Goal: Transaction & Acquisition: Purchase product/service

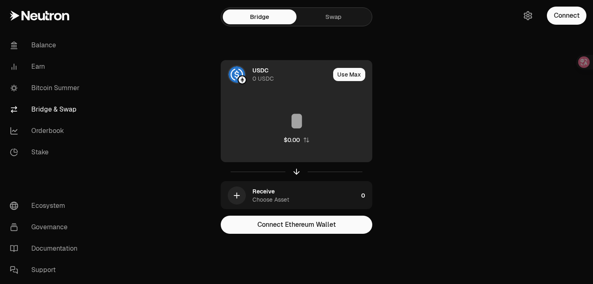
click at [324, 76] on div "USDC 0 USDC" at bounding box center [290, 74] width 77 height 16
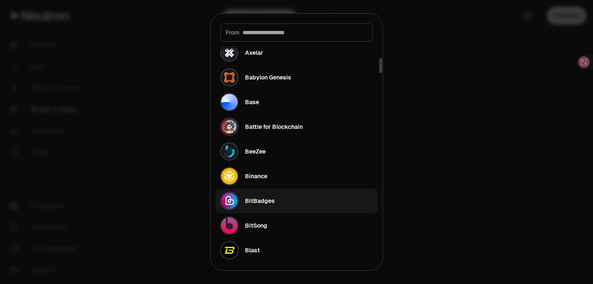
scroll to position [247, 0]
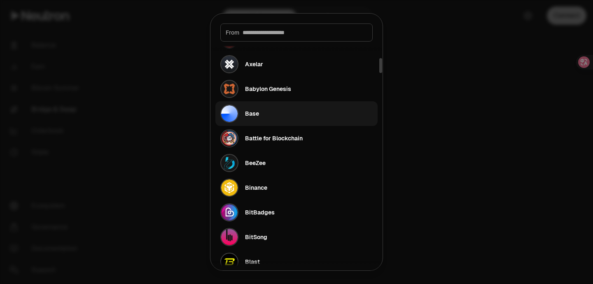
click at [266, 112] on button "Base" at bounding box center [296, 113] width 162 height 25
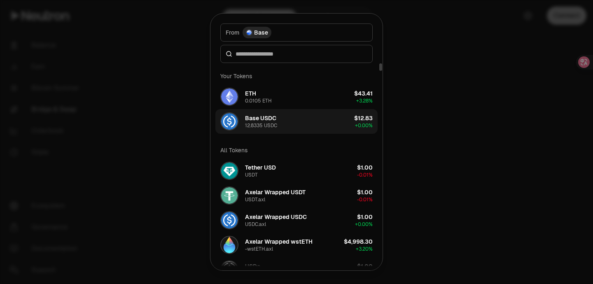
click at [303, 121] on button "Base USDC 12.8335 USDC $12.83 + 0.00%" at bounding box center [296, 121] width 162 height 25
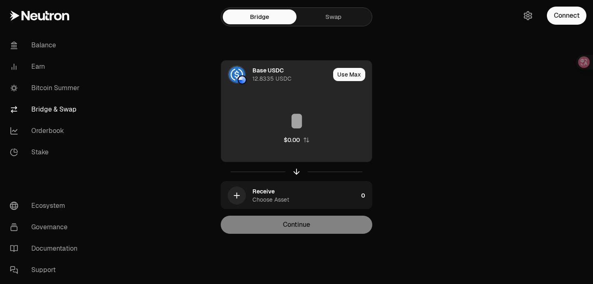
click at [302, 117] on input at bounding box center [296, 121] width 151 height 25
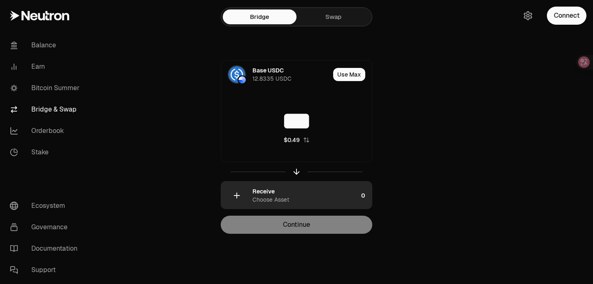
type input "***"
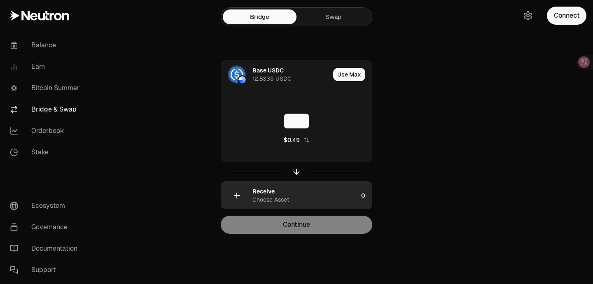
click at [294, 196] on div "Receive Choose Asset" at bounding box center [304, 195] width 105 height 16
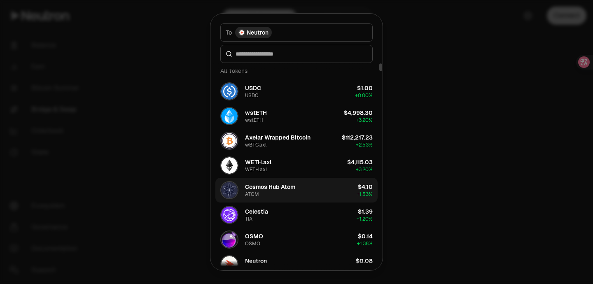
scroll to position [10, 0]
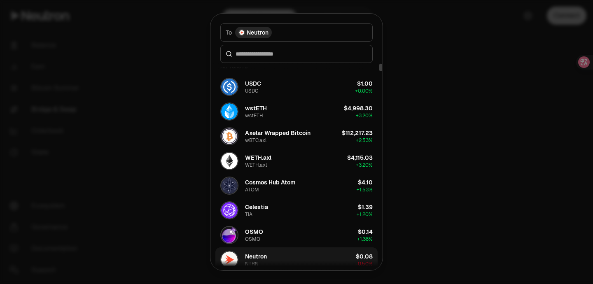
click at [287, 256] on button "Neutron NTRN $0.08 -0.50%" at bounding box center [296, 259] width 162 height 25
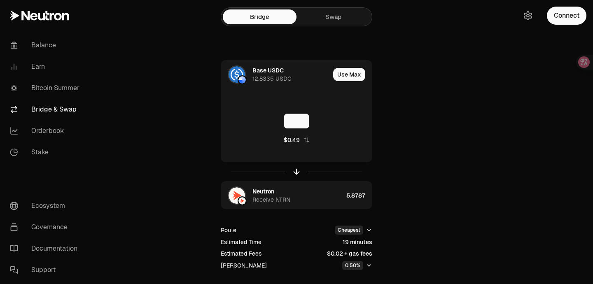
scroll to position [2, 0]
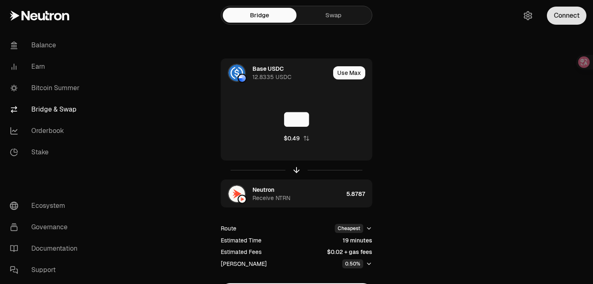
click at [562, 23] on button "Connect" at bounding box center [567, 16] width 40 height 18
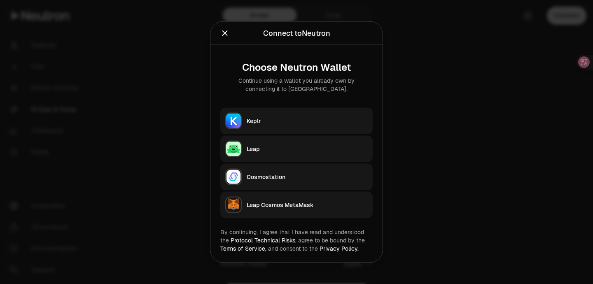
click at [295, 122] on div "Keplr" at bounding box center [307, 121] width 121 height 8
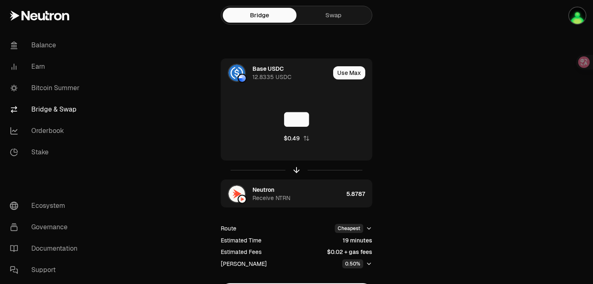
scroll to position [52, 0]
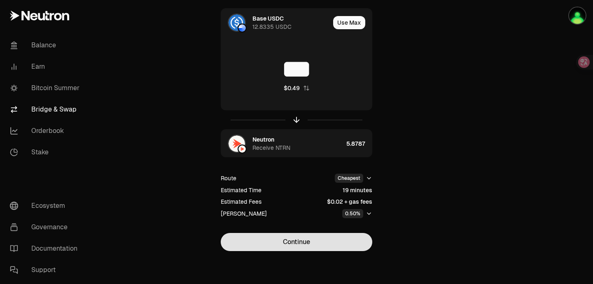
click at [313, 244] on button "Continue" at bounding box center [297, 242] width 152 height 18
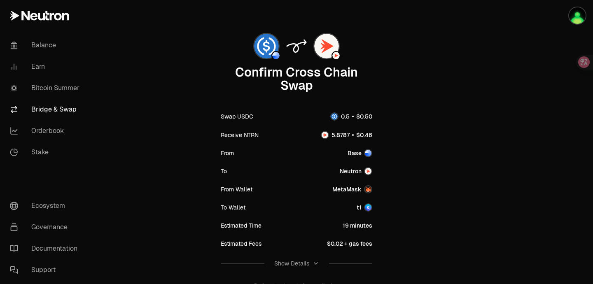
scroll to position [102, 0]
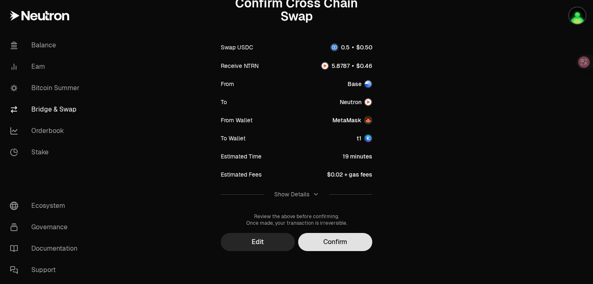
click at [349, 244] on button "Confirm" at bounding box center [335, 242] width 74 height 18
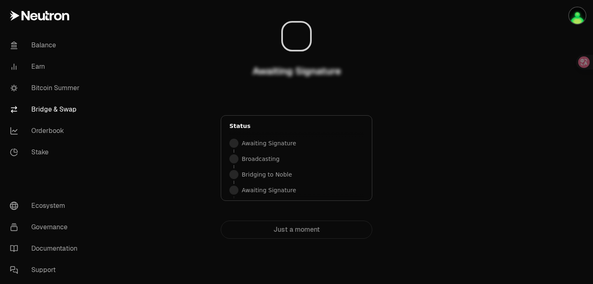
scroll to position [0, 0]
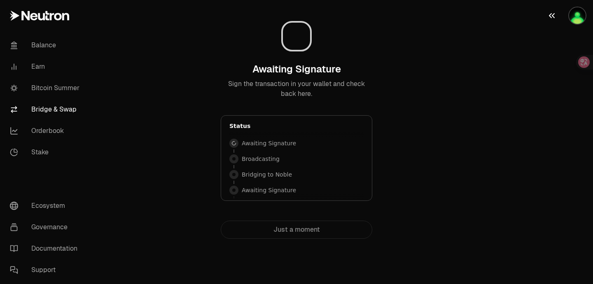
click at [577, 17] on img "button" at bounding box center [577, 15] width 16 height 16
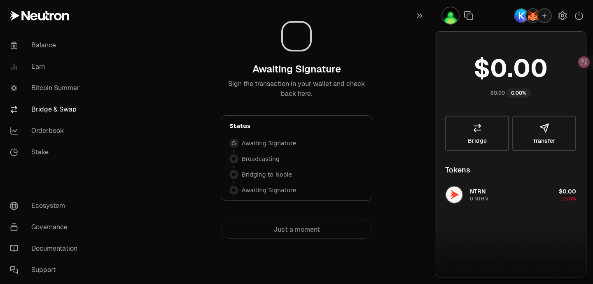
click at [409, 50] on div "Awaiting Signature Sign the transaction in your wallet and check back here. Sta…" at bounding box center [296, 123] width 277 height 232
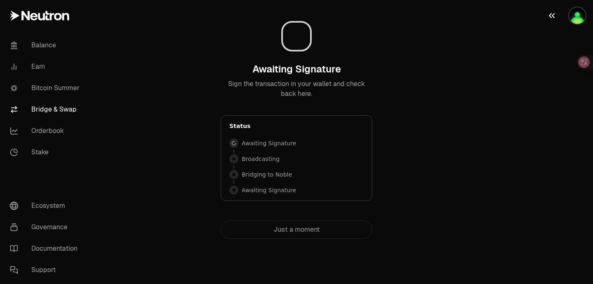
click at [579, 17] on img "button" at bounding box center [577, 15] width 16 height 16
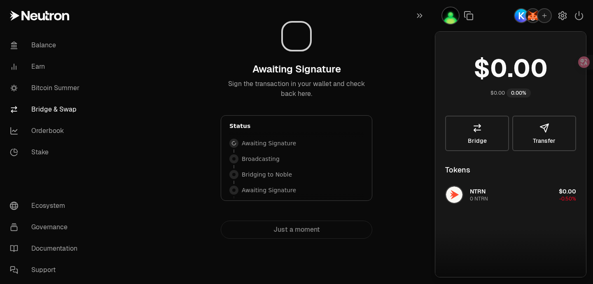
click at [523, 16] on img "button" at bounding box center [521, 15] width 13 height 13
click at [407, 102] on div "Awaiting Signature Sign the transaction in your wallet and check back here. Sta…" at bounding box center [296, 123] width 277 height 232
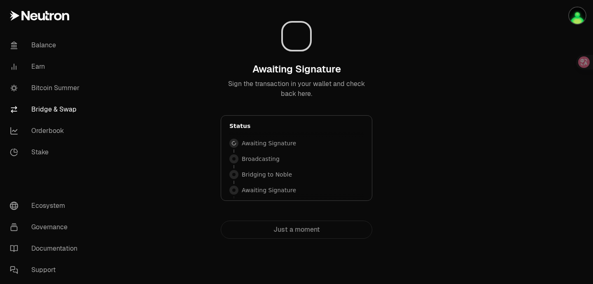
click at [297, 148] on div "Awaiting Signature Awaiting Signature" at bounding box center [296, 143] width 134 height 12
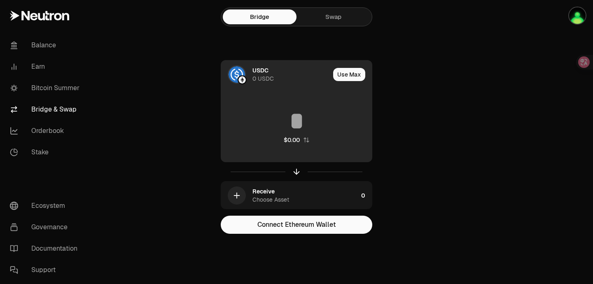
click at [306, 79] on div "USDC 0 USDC" at bounding box center [290, 74] width 77 height 16
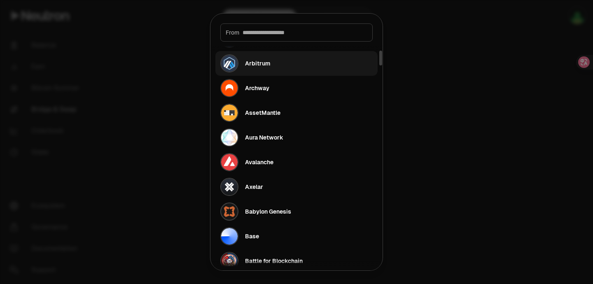
scroll to position [173, 0]
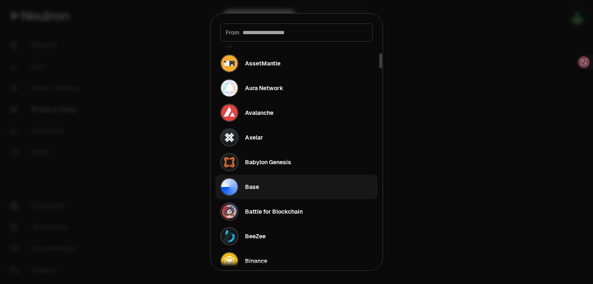
click at [299, 186] on button "Base" at bounding box center [296, 187] width 162 height 25
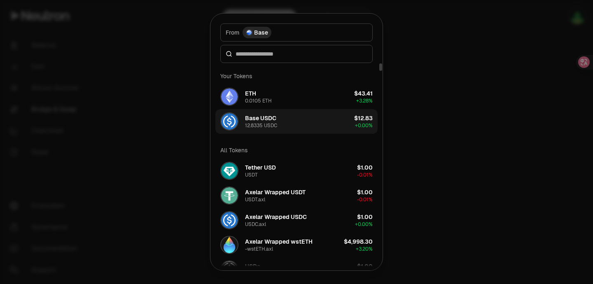
click at [301, 121] on button "Base USDC 12.8335 USDC $12.83 + 0.00%" at bounding box center [296, 121] width 162 height 25
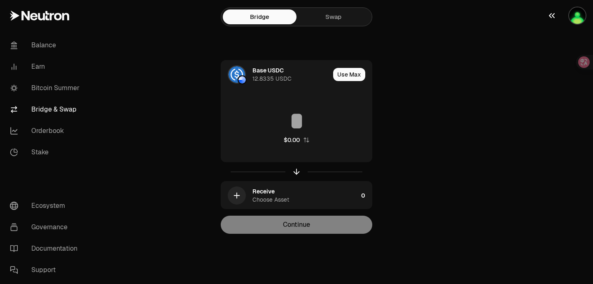
click at [574, 21] on img "button" at bounding box center [577, 15] width 16 height 16
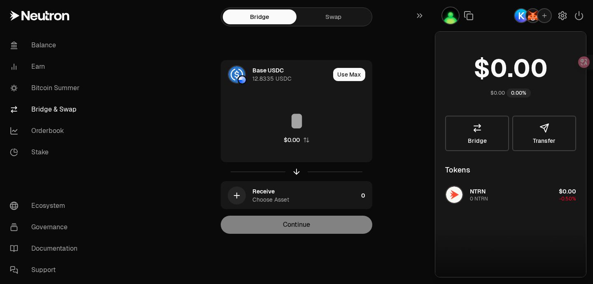
click at [415, 56] on div "Bridge Swap Base USDC 12.8335 USDC Use Max $0.00 Receive Choose Asset 0 Continue" at bounding box center [296, 133] width 296 height 267
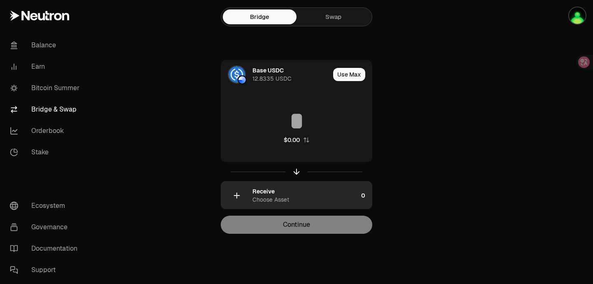
click at [291, 196] on div "Receive Choose Asset" at bounding box center [304, 195] width 105 height 16
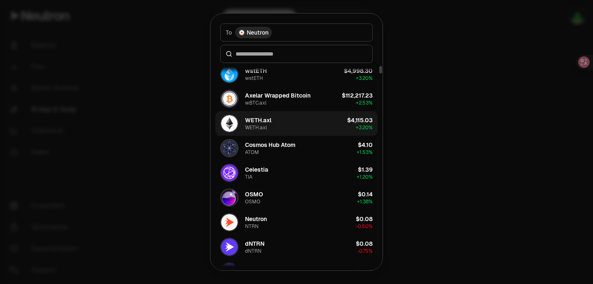
scroll to position [76, 0]
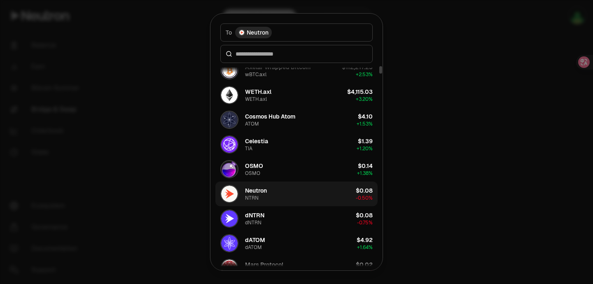
click at [276, 192] on button "Neutron NTRN $0.08 -0.50%" at bounding box center [296, 194] width 162 height 25
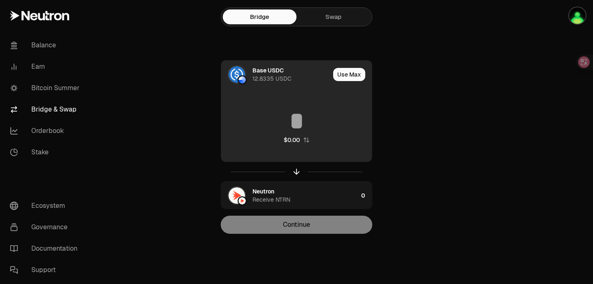
click at [309, 128] on input at bounding box center [296, 121] width 151 height 25
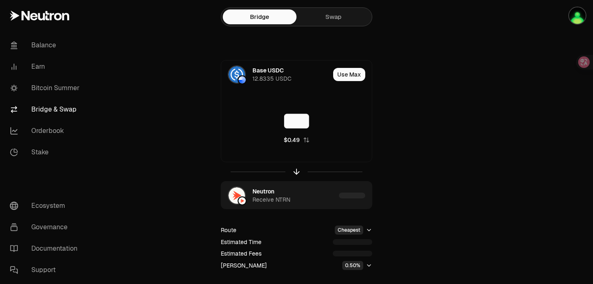
type input "***"
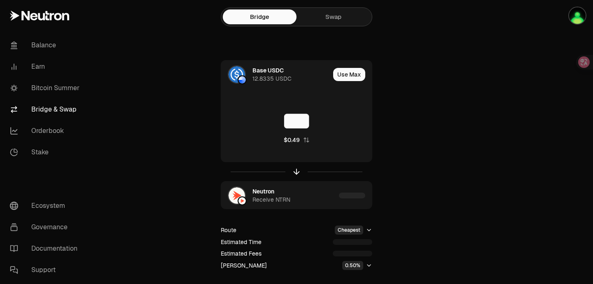
click at [417, 139] on div "Base USDC 12.8335 USDC Use Max *** $0.49 Neutron Receive NTRN Route Cheapest Es…" at bounding box center [296, 181] width 277 height 243
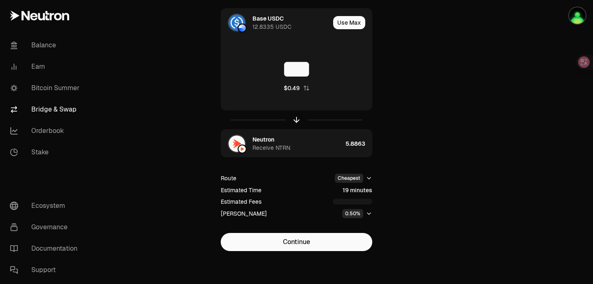
click at [367, 179] on html "Balance Earn Bitcoin Summer Bridge & Swap Orderbook Stake Ecosystem Governance …" at bounding box center [296, 116] width 593 height 336
click at [352, 193] on div "Fastest" at bounding box center [346, 195] width 49 height 16
click at [367, 179] on html "Balance Earn Bitcoin Summer Bridge & Swap Orderbook Stake Ecosystem Governance …" at bounding box center [296, 116] width 593 height 336
click at [347, 210] on div "Cheapest" at bounding box center [346, 211] width 49 height 16
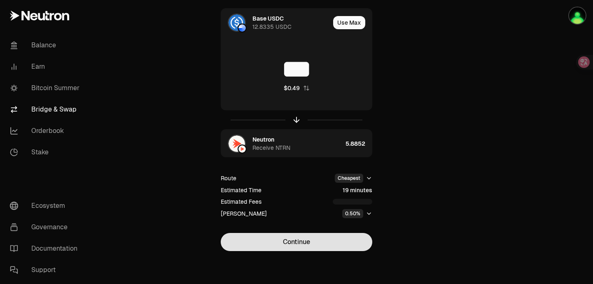
click at [314, 241] on button "Continue" at bounding box center [297, 242] width 152 height 18
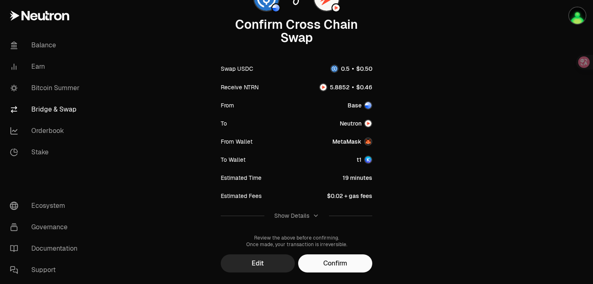
scroll to position [102, 0]
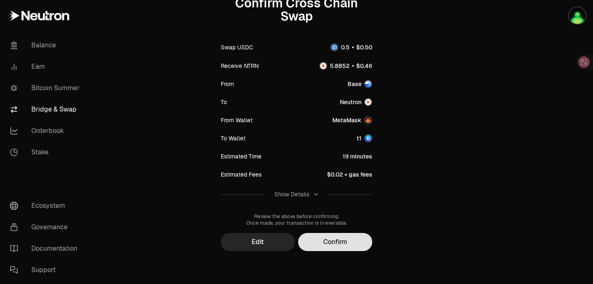
click at [346, 243] on button "Confirm" at bounding box center [335, 242] width 74 height 18
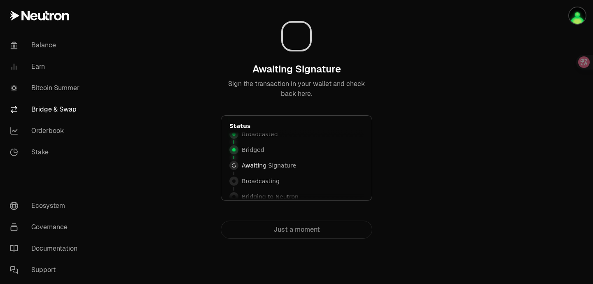
scroll to position [34, 0]
click at [418, 153] on div "Awaiting Signature Sign the transaction in your wallet and check back here. Sta…" at bounding box center [296, 123] width 277 height 232
click at [324, 83] on p "Sign the transaction in your wallet and check back here." at bounding box center [297, 89] width 152 height 20
click at [317, 71] on h3 "Awaiting Signature" at bounding box center [296, 69] width 89 height 13
click at [574, 16] on img "button" at bounding box center [577, 15] width 16 height 16
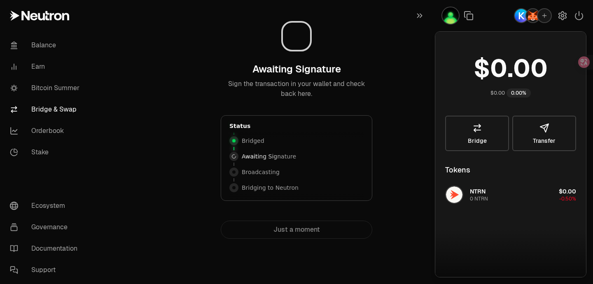
click at [545, 18] on icon "button" at bounding box center [544, 15] width 7 height 7
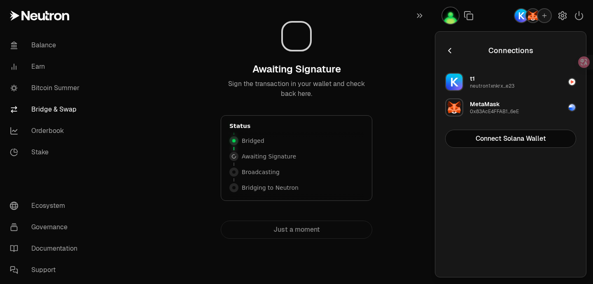
click at [450, 54] on icon "button" at bounding box center [449, 50] width 9 height 9
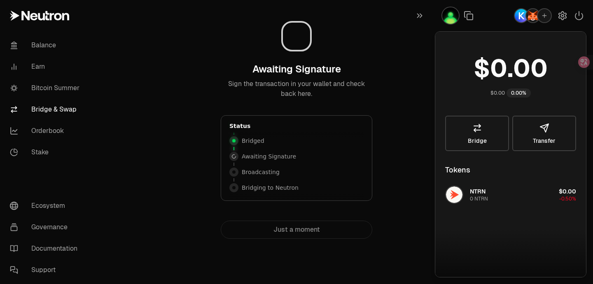
click at [398, 79] on div "Awaiting Signature Sign the transaction in your wallet and check back here. Sta…" at bounding box center [296, 123] width 277 height 232
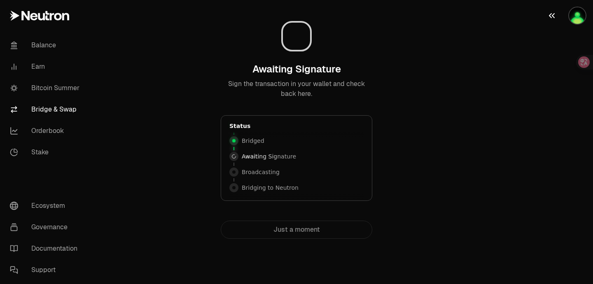
click at [574, 14] on img "button" at bounding box center [577, 15] width 16 height 16
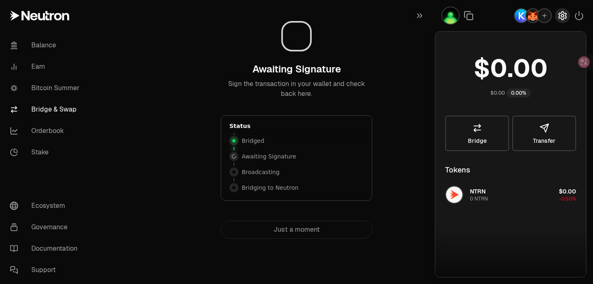
click at [562, 19] on icon "button" at bounding box center [562, 16] width 7 height 8
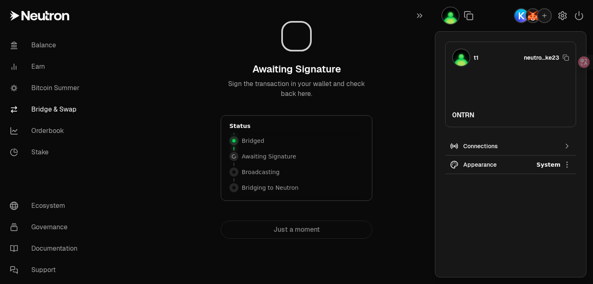
click at [528, 147] on div "Connections" at bounding box center [510, 146] width 95 height 8
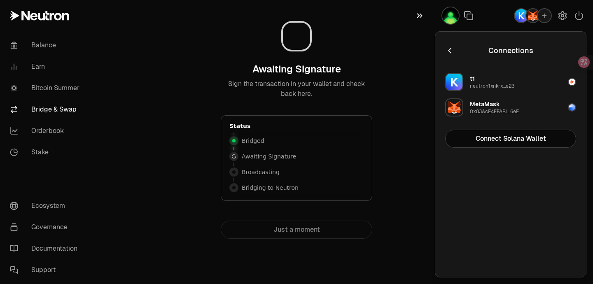
click at [420, 13] on icon "button" at bounding box center [419, 16] width 9 height 10
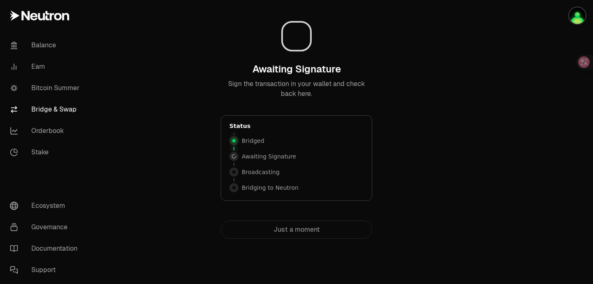
click at [470, 84] on main "Awaiting Signature Sign the transaction in your wallet and check back here. Sta…" at bounding box center [342, 136] width 501 height 272
click at [274, 156] on p "Awaiting Signature" at bounding box center [269, 156] width 54 height 8
click at [168, 142] on div "Awaiting Signature Sign the transaction in your wallet and check back here. Sta…" at bounding box center [296, 123] width 277 height 232
click at [432, 89] on div "Awaiting Signature Sign the transaction in your wallet and check back here. Sta…" at bounding box center [296, 123] width 277 height 232
